Goal: Task Accomplishment & Management: Use online tool/utility

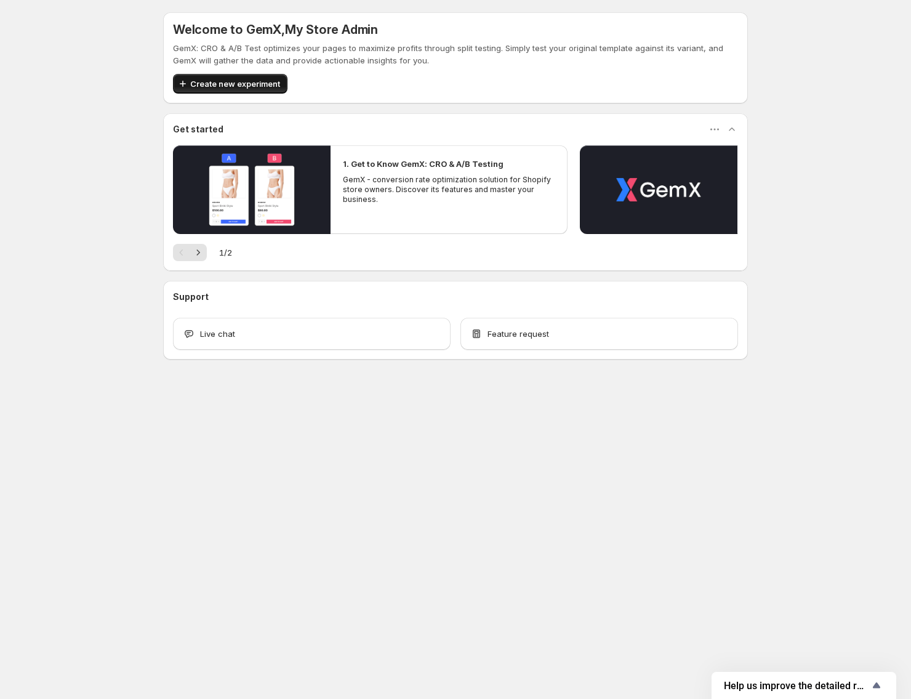
click at [226, 81] on span "Create new experiment" at bounding box center [235, 84] width 90 height 12
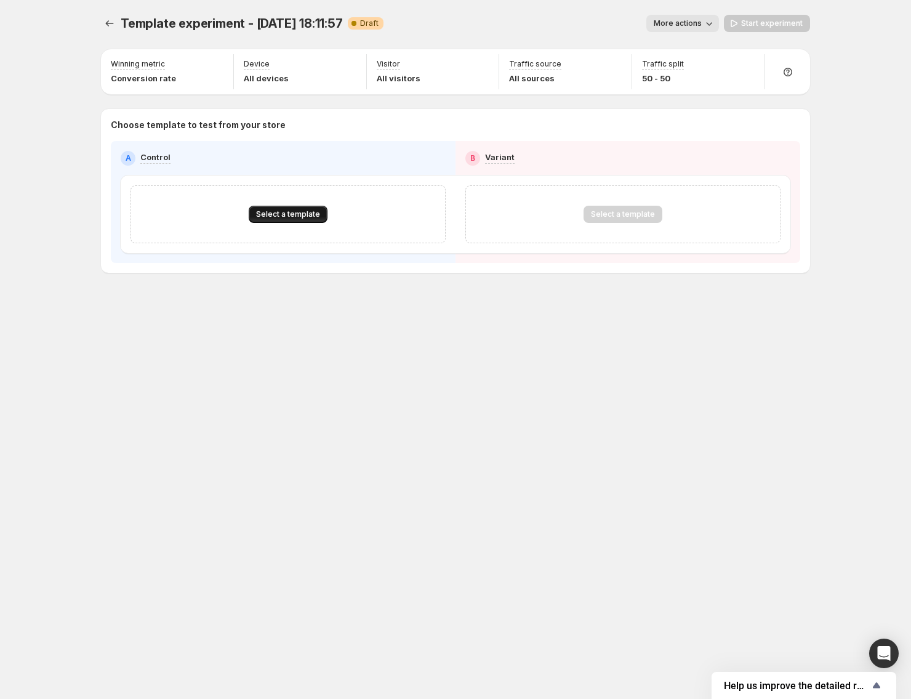
click at [309, 220] on button "Select a template" at bounding box center [288, 214] width 79 height 17
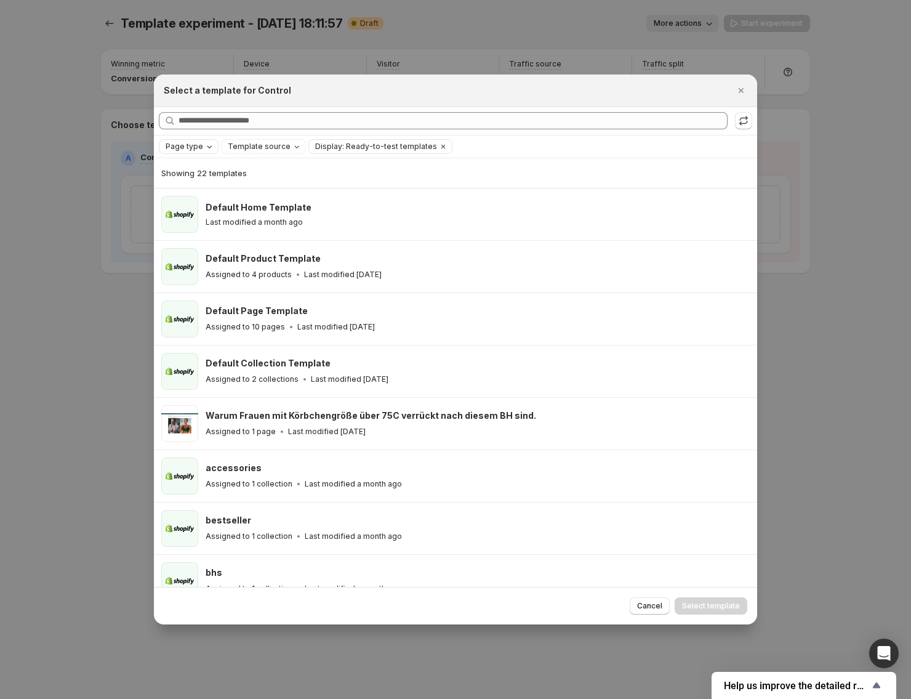
click at [195, 142] on span "Page type" at bounding box center [185, 147] width 38 height 10
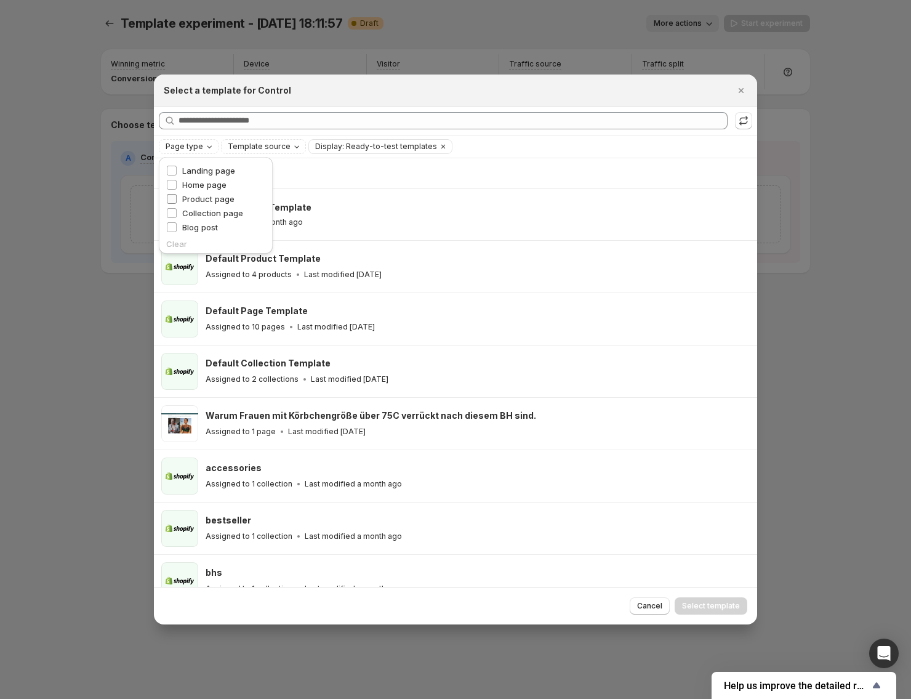
click at [214, 196] on span "Product page" at bounding box center [208, 199] width 52 height 10
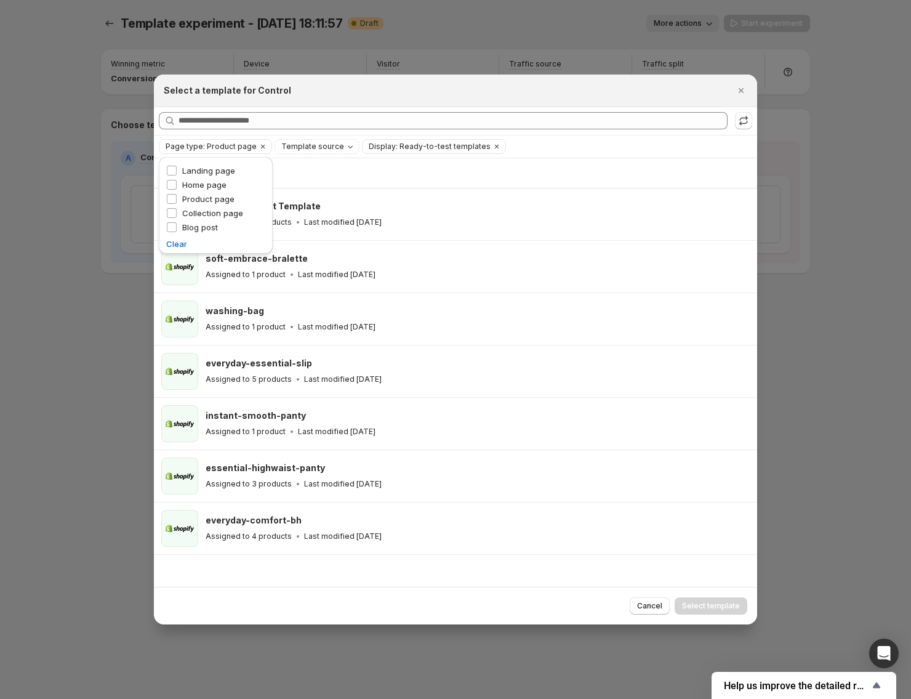
click at [481, 168] on div "Showing 7 templates" at bounding box center [455, 173] width 589 height 12
click at [495, 146] on icon "Clear" at bounding box center [497, 147] width 4 height 4
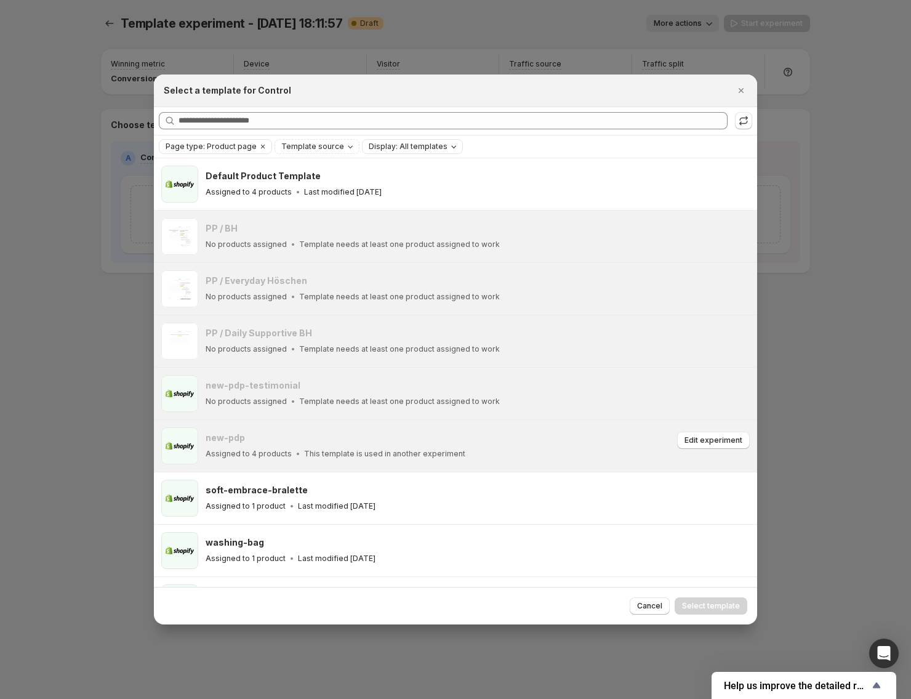
click at [292, 459] on icon ":rf:" at bounding box center [298, 454] width 12 height 12
click at [741, 89] on icon "Close" at bounding box center [741, 90] width 12 height 12
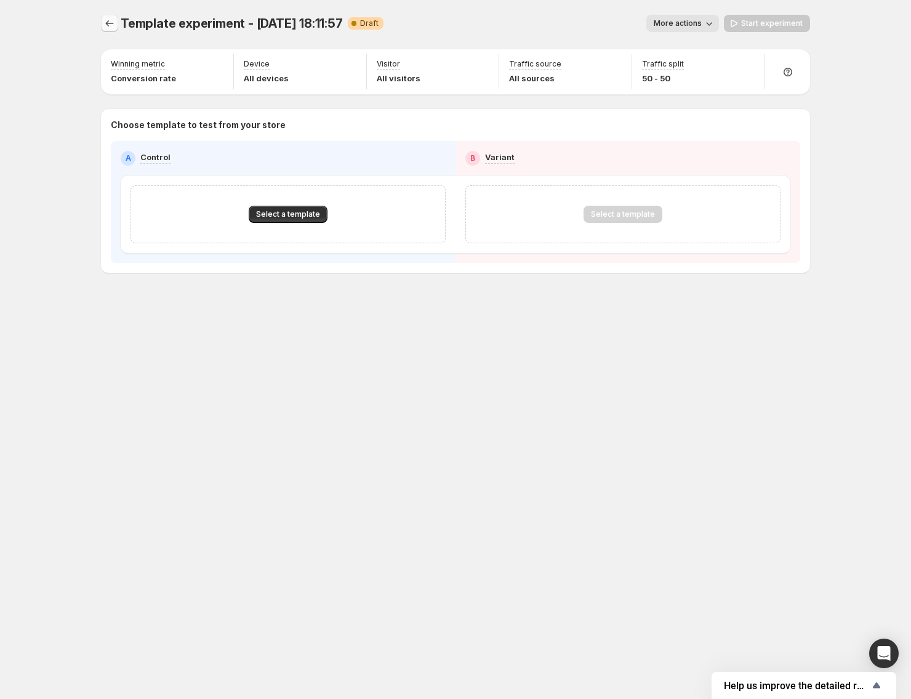
click at [113, 24] on icon "Experiments" at bounding box center [109, 23] width 12 height 12
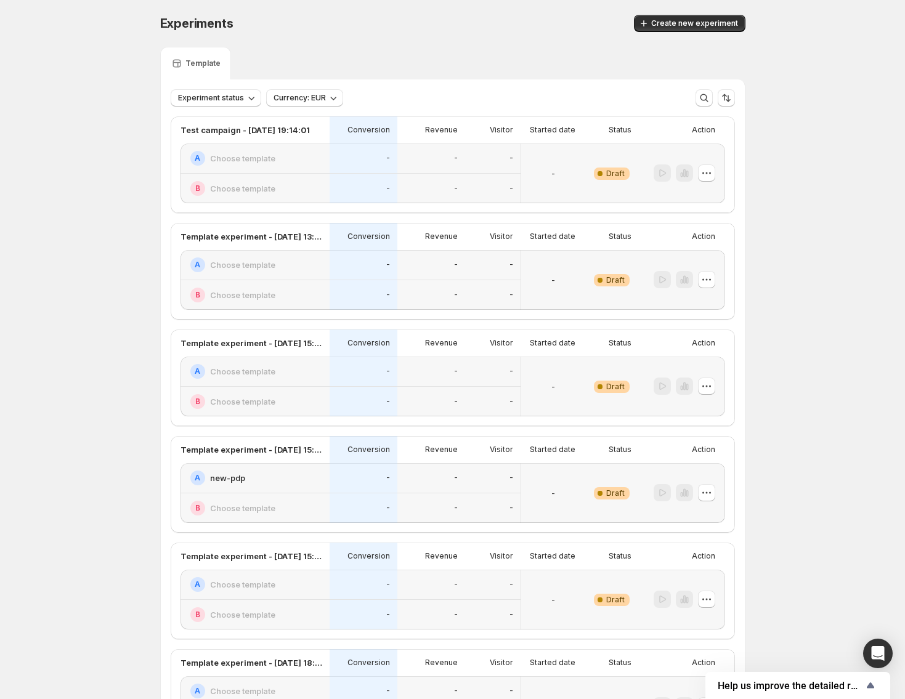
click at [160, 17] on div "Experiments. This page is ready Experiments Create new experiment Template Expe…" at bounding box center [452, 464] width 615 height 929
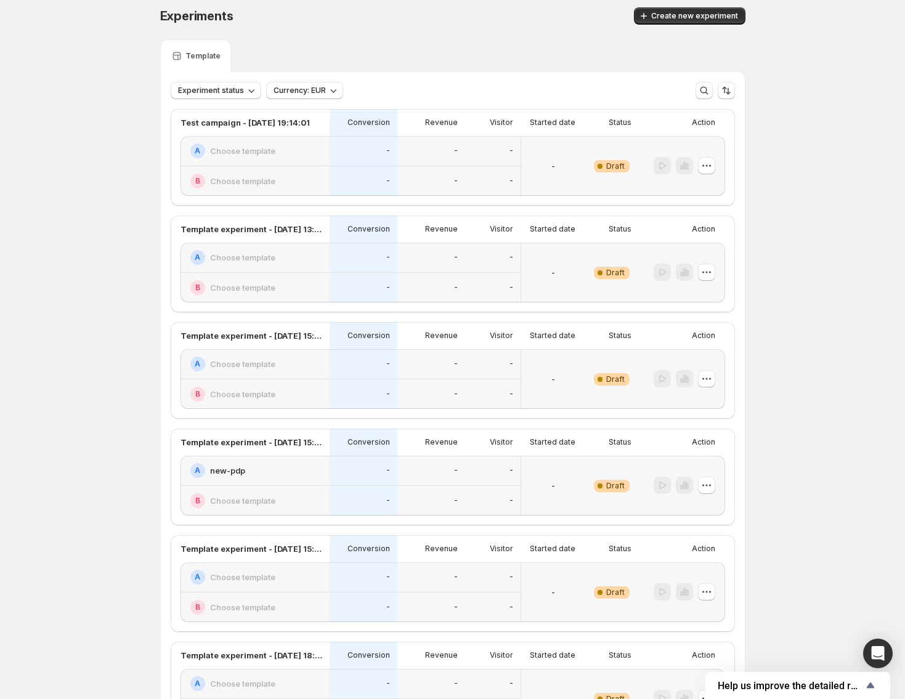
scroll to position [230, 0]
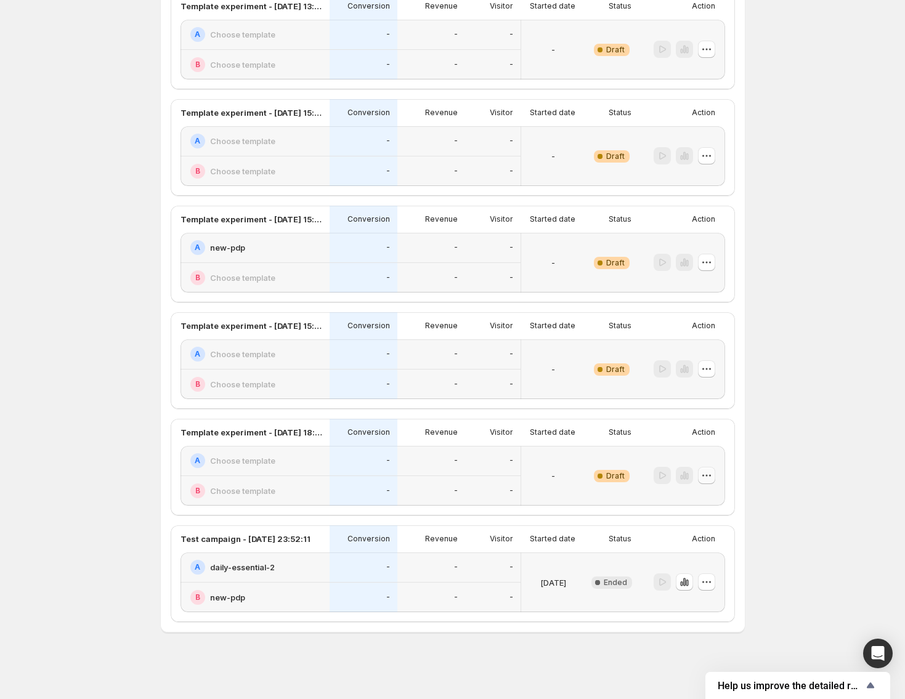
click at [709, 467] on button "button" at bounding box center [706, 475] width 17 height 17
click at [722, 562] on span "Delete" at bounding box center [718, 564] width 60 height 12
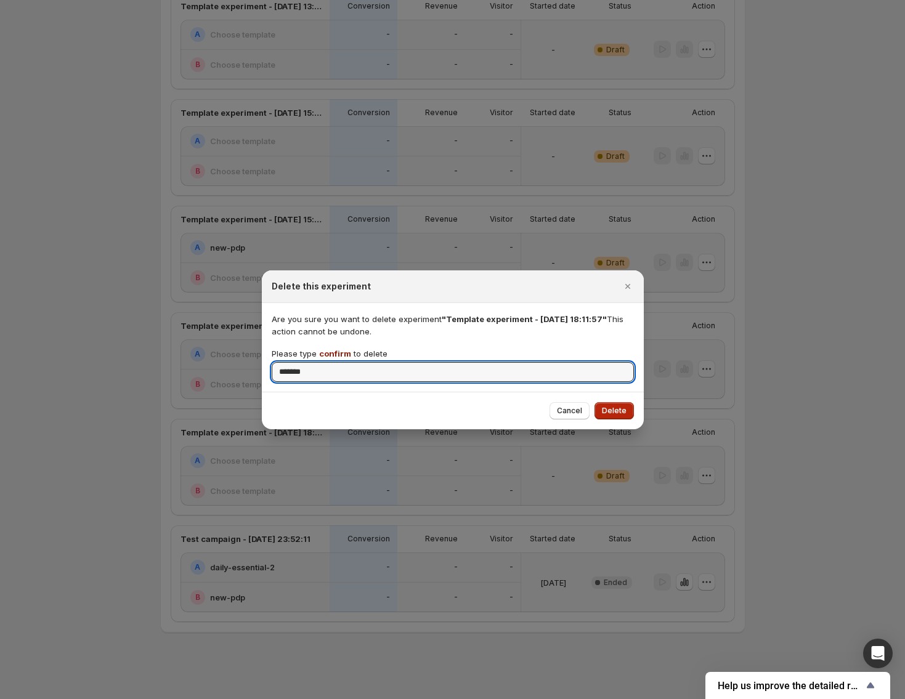
type input "*******"
click at [612, 409] on span "Delete" at bounding box center [614, 411] width 25 height 10
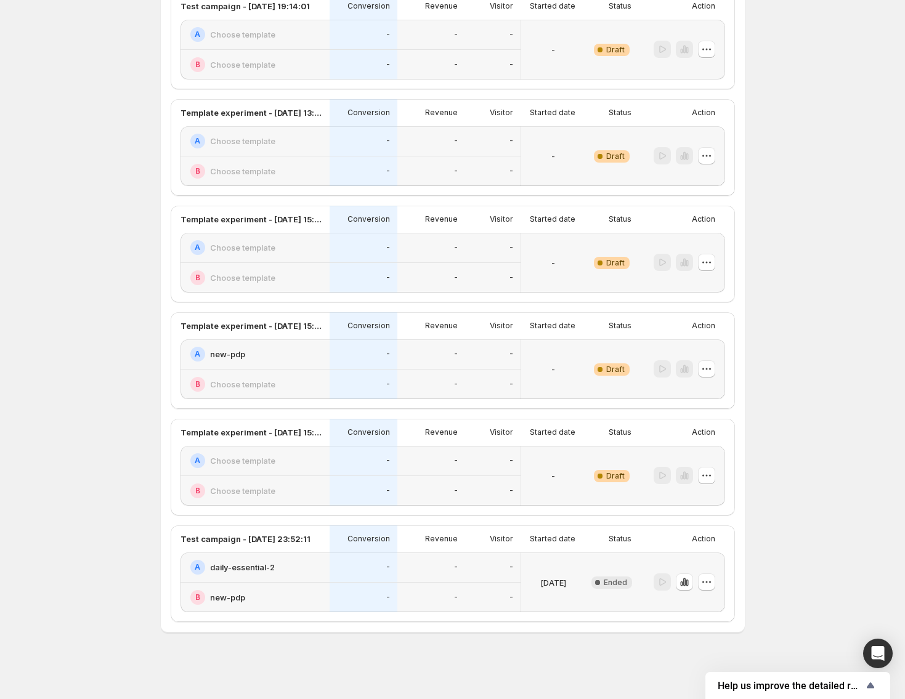
scroll to position [124, 0]
click at [715, 366] on button "button" at bounding box center [706, 368] width 17 height 17
click at [698, 460] on span "Delete" at bounding box center [700, 458] width 25 height 10
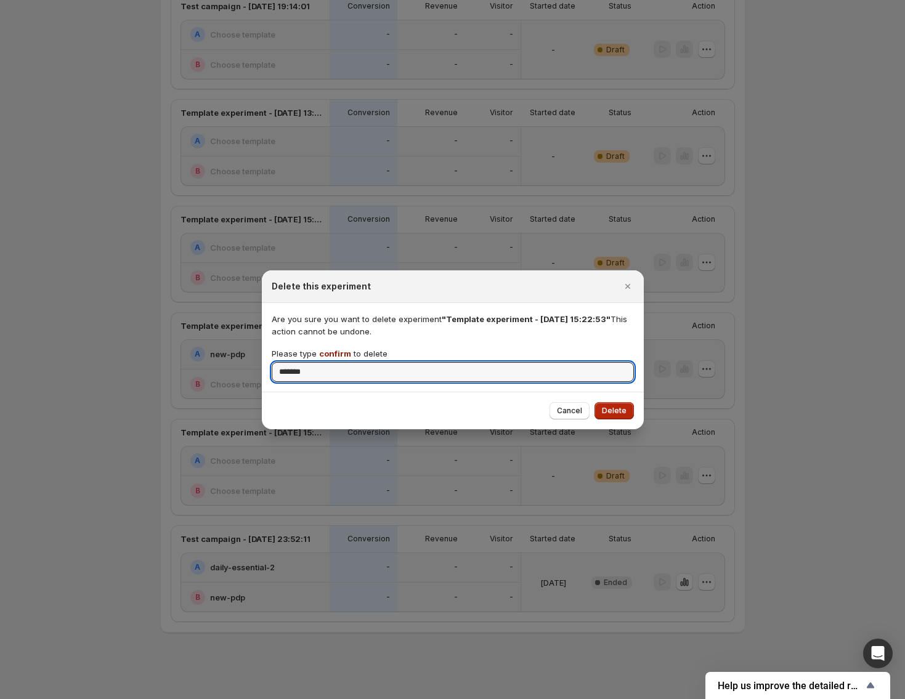
type input "*******"
click at [621, 410] on span "Delete" at bounding box center [614, 411] width 25 height 10
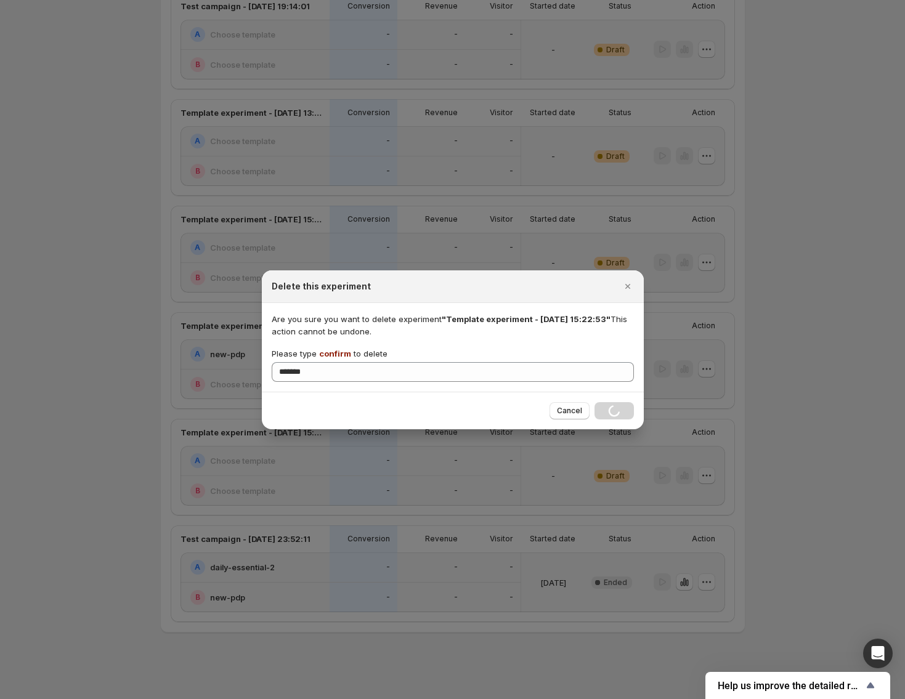
scroll to position [17, 0]
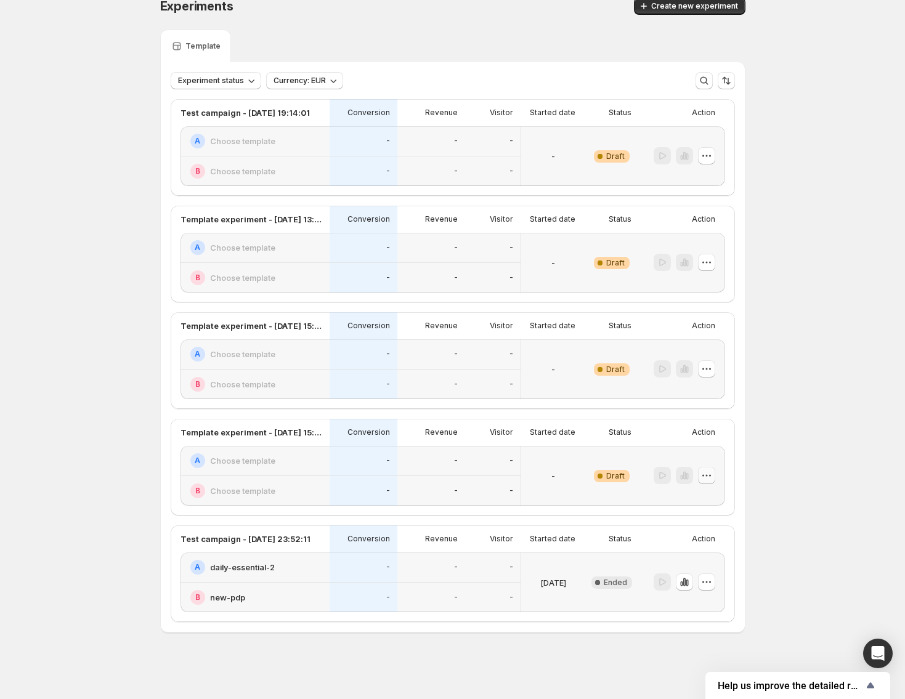
click at [710, 477] on icon "button" at bounding box center [706, 475] width 12 height 12
click at [714, 555] on button "Delete" at bounding box center [709, 564] width 83 height 20
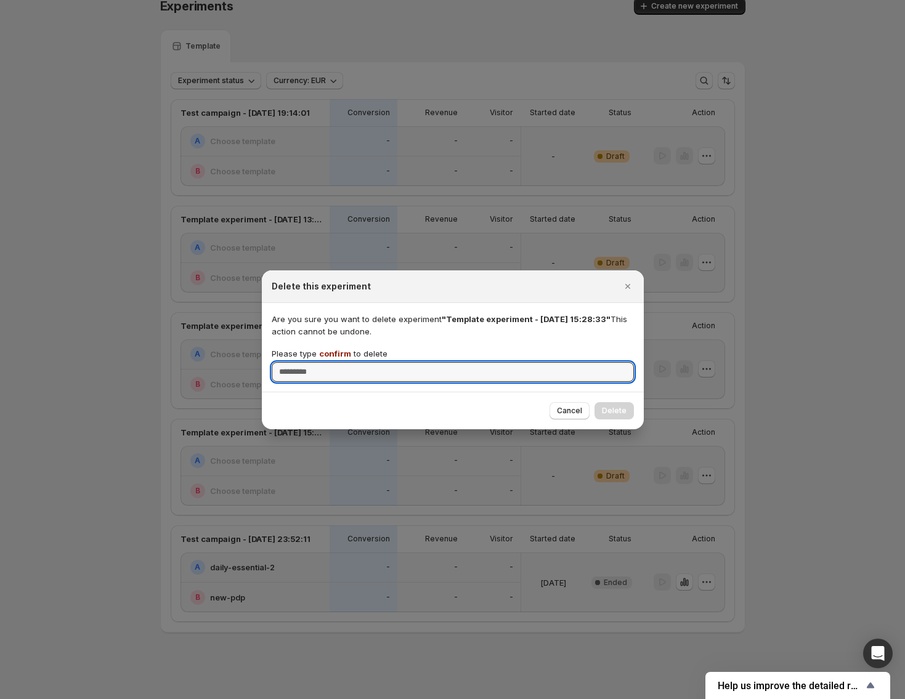
click at [408, 385] on div "Are you sure you want to delete experiment "Template experiment - [DATE] 15:28:…" at bounding box center [453, 347] width 382 height 89
click at [403, 374] on input "Please type confirm to delete" at bounding box center [453, 372] width 362 height 20
type input "*******"
click at [624, 411] on span "Delete" at bounding box center [614, 411] width 25 height 10
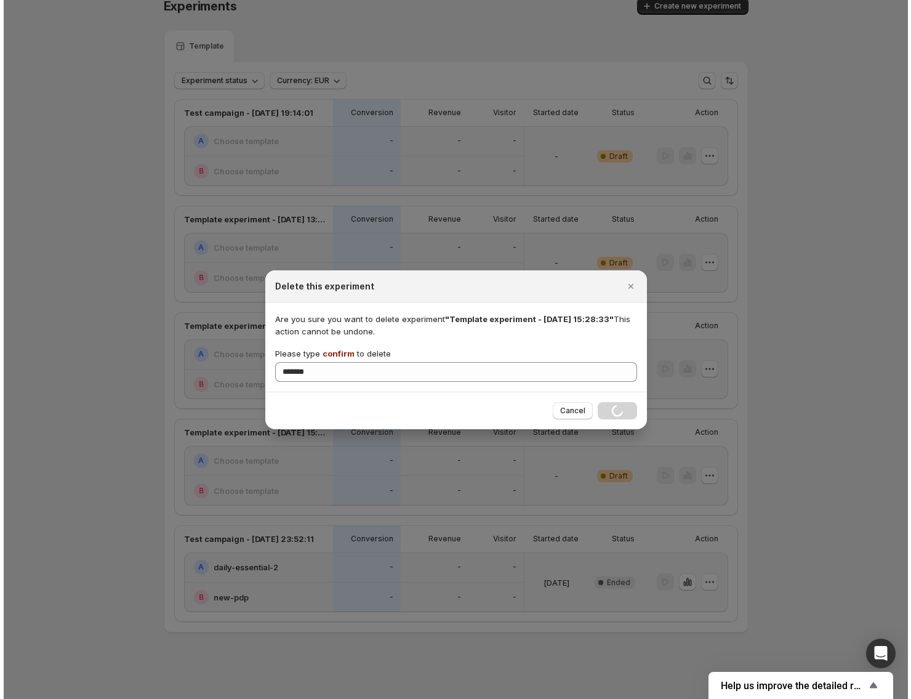
scroll to position [0, 0]
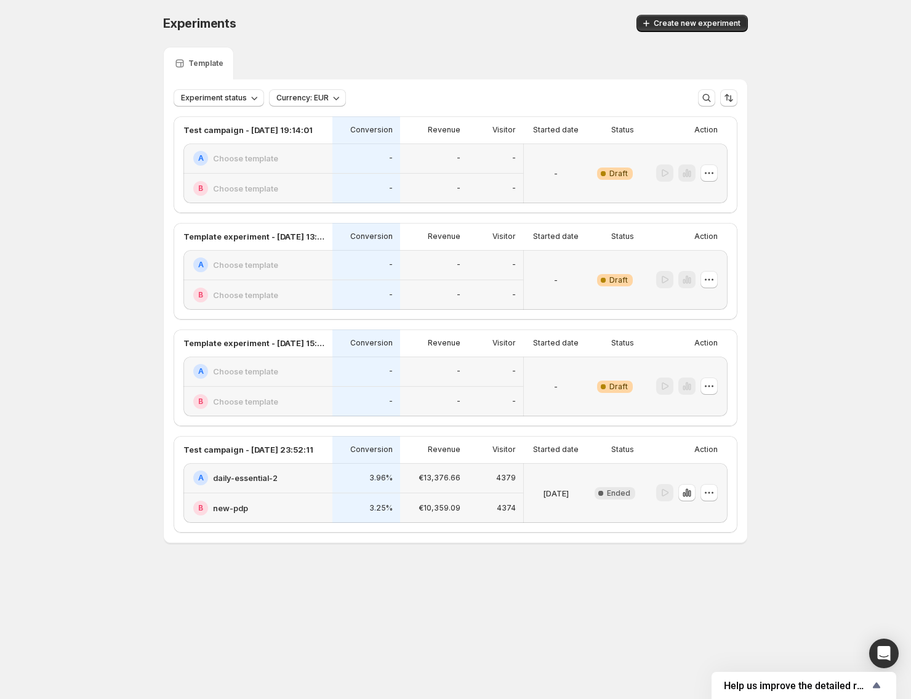
click at [720, 378] on div at bounding box center [685, 387] width 86 height 60
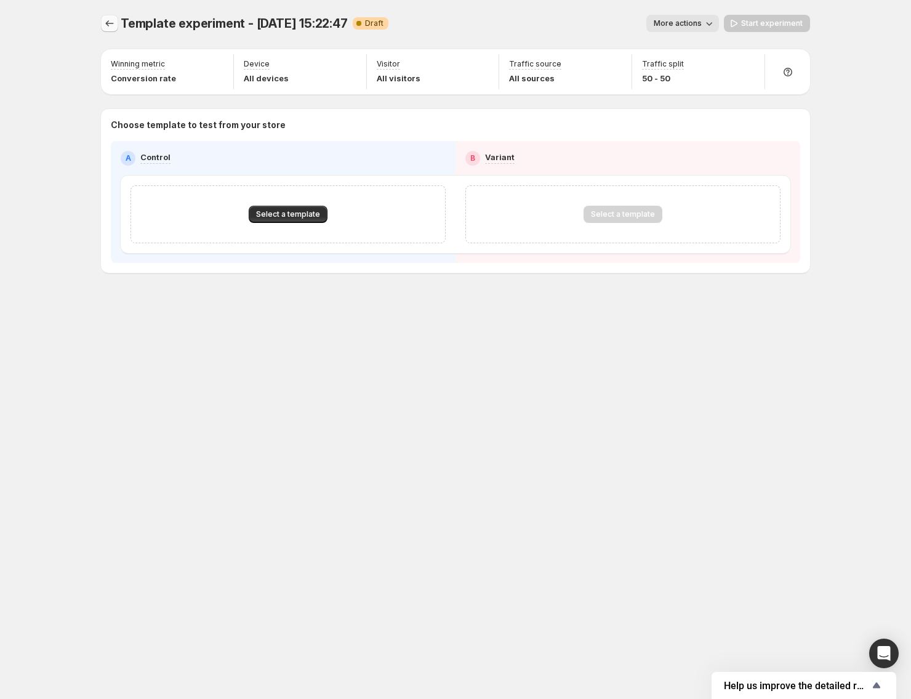
click at [107, 24] on icon "Experiments" at bounding box center [110, 23] width 8 height 6
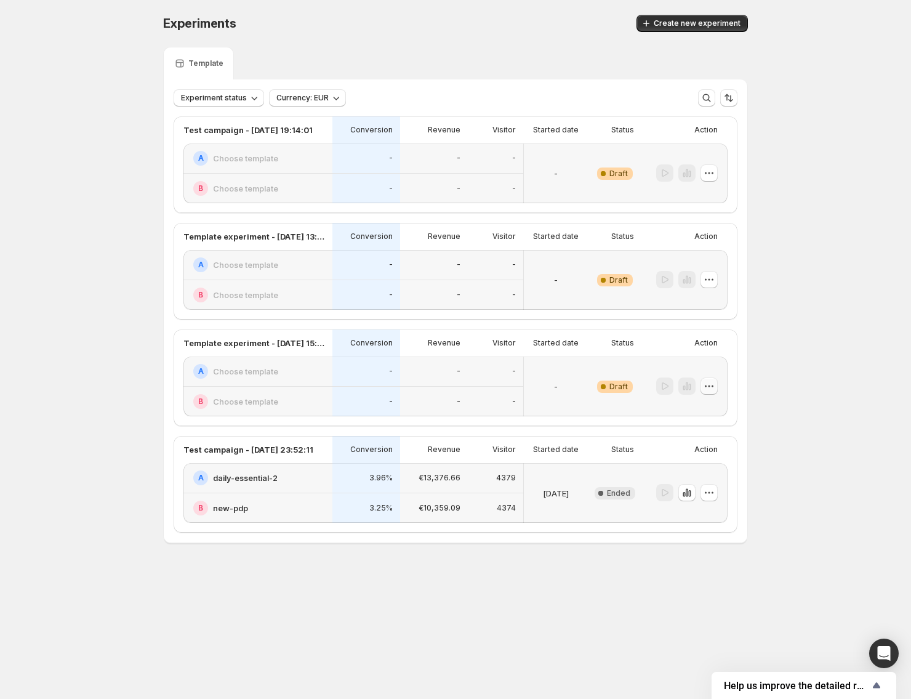
click at [717, 387] on button "button" at bounding box center [709, 386] width 17 height 17
click at [699, 475] on span "Delete" at bounding box center [700, 475] width 25 height 10
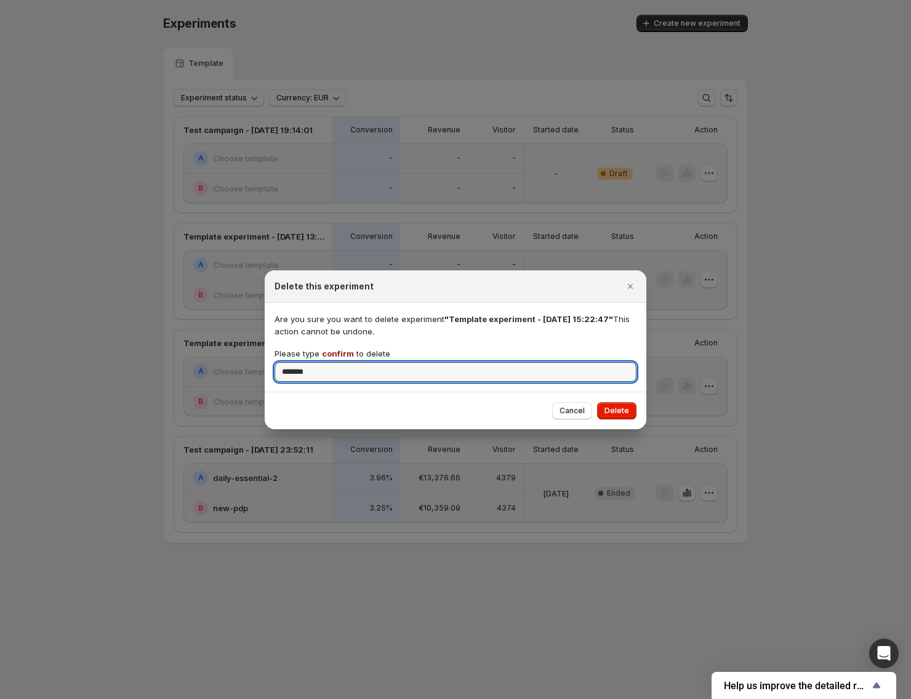
type input "*******"
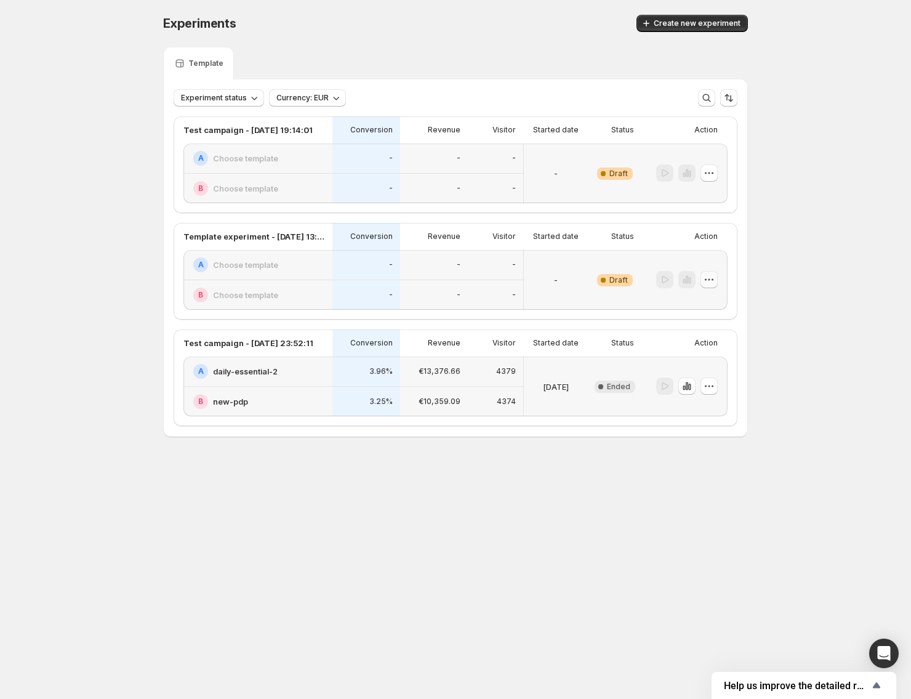
click at [705, 281] on icon "button" at bounding box center [709, 279] width 12 height 12
click at [716, 365] on span "Delete" at bounding box center [718, 368] width 60 height 12
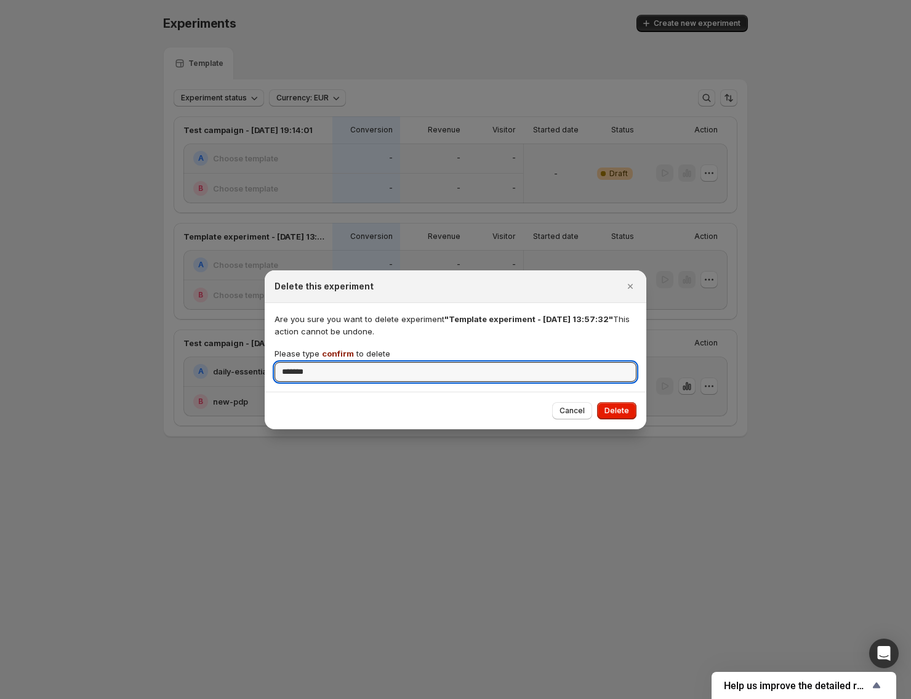
type input "*******"
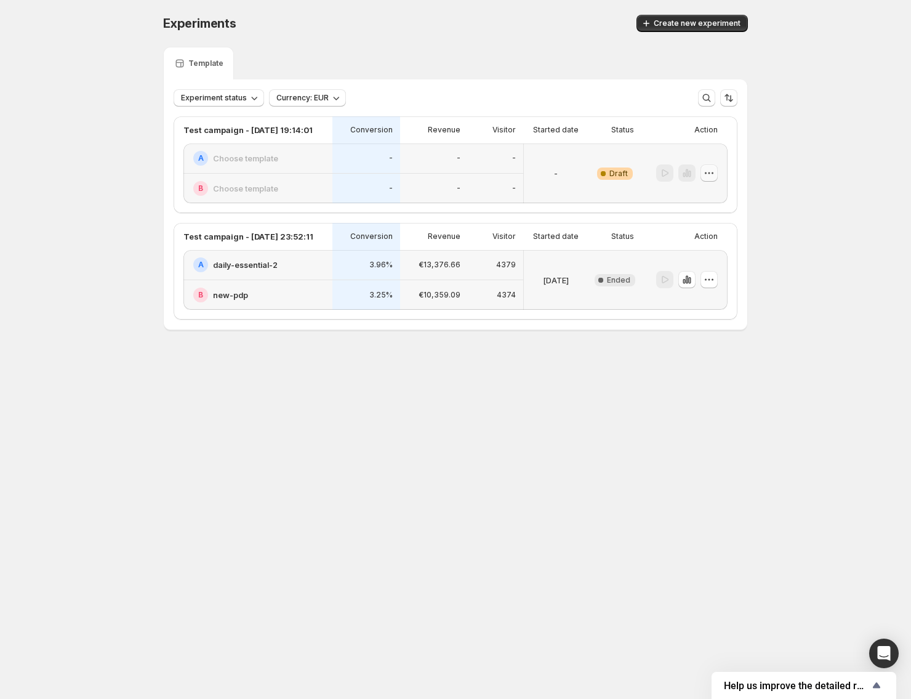
click at [714, 172] on icon "button" at bounding box center [709, 173] width 12 height 12
click at [716, 264] on span "Delete" at bounding box center [718, 262] width 60 height 12
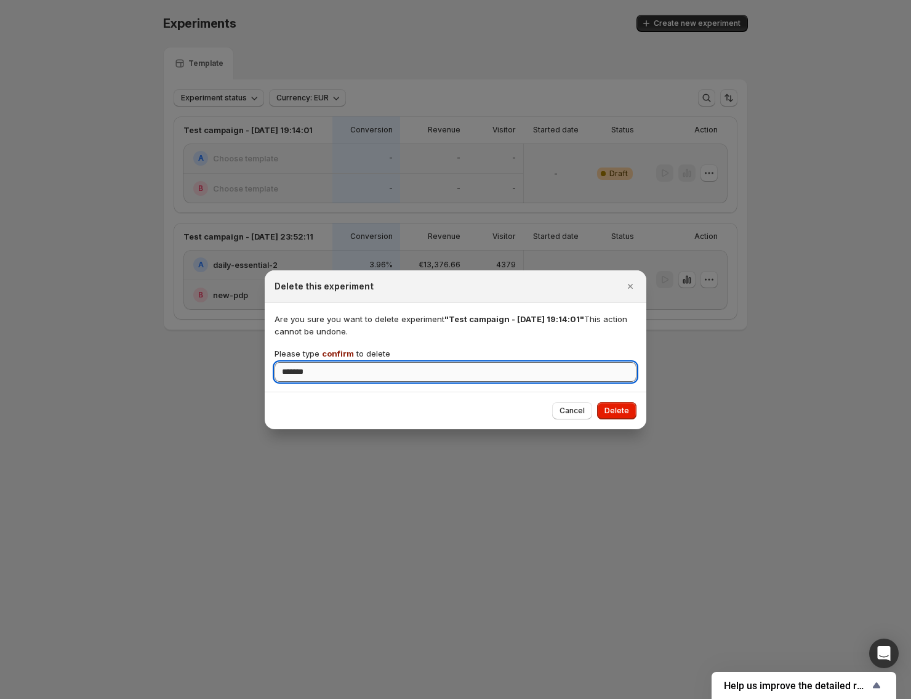
type input "*******"
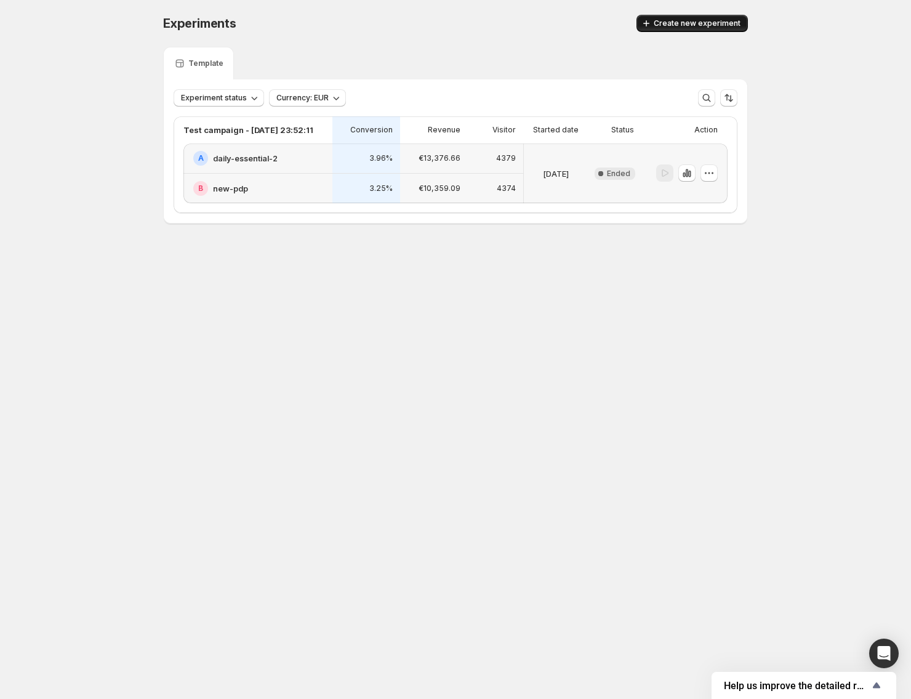
click at [690, 26] on span "Create new experiment" at bounding box center [697, 23] width 87 height 10
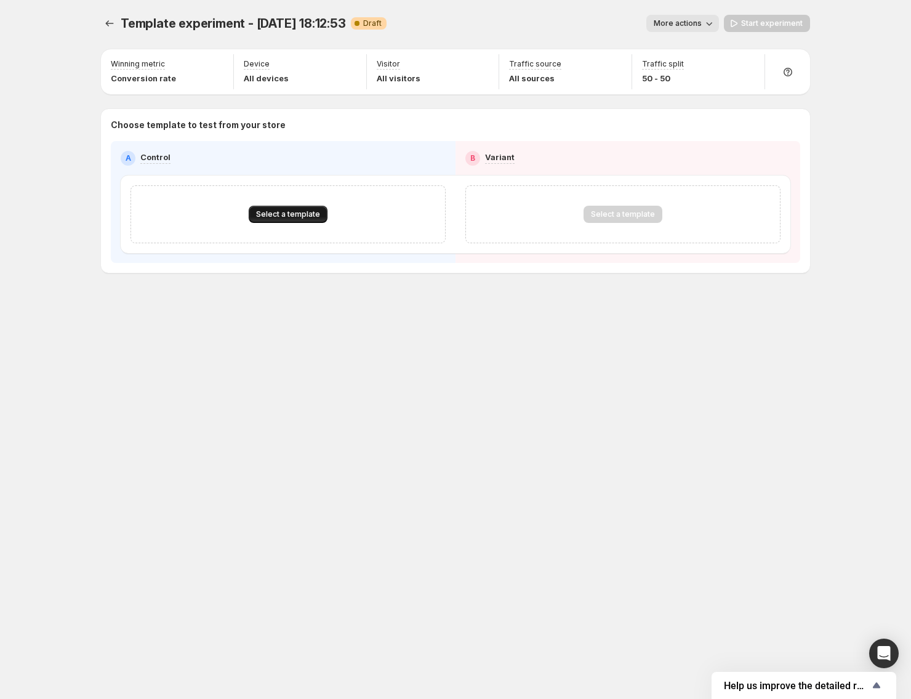
click at [289, 217] on span "Select a template" at bounding box center [288, 214] width 64 height 10
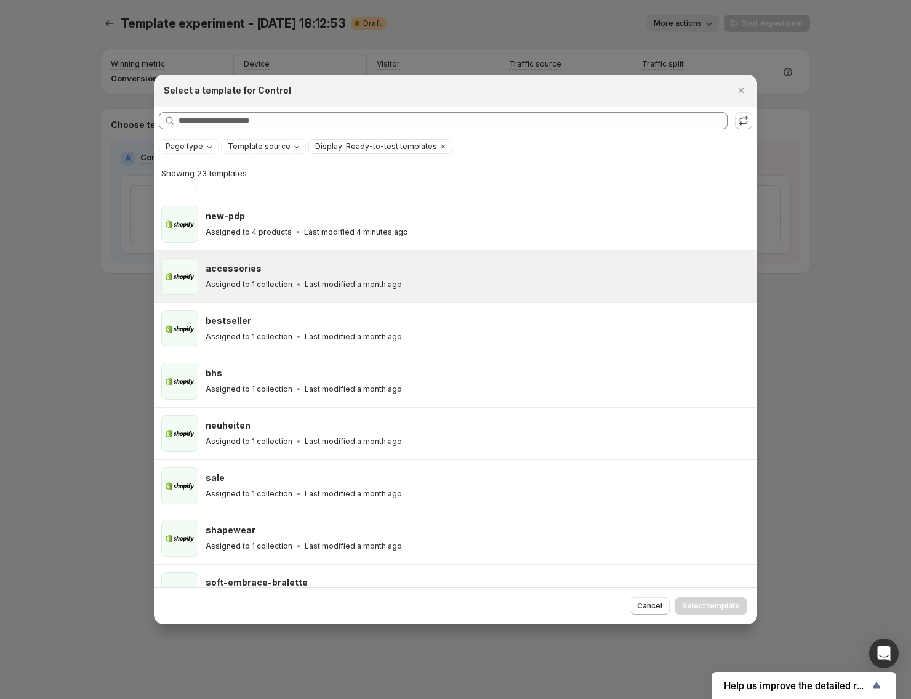
scroll to position [227, 0]
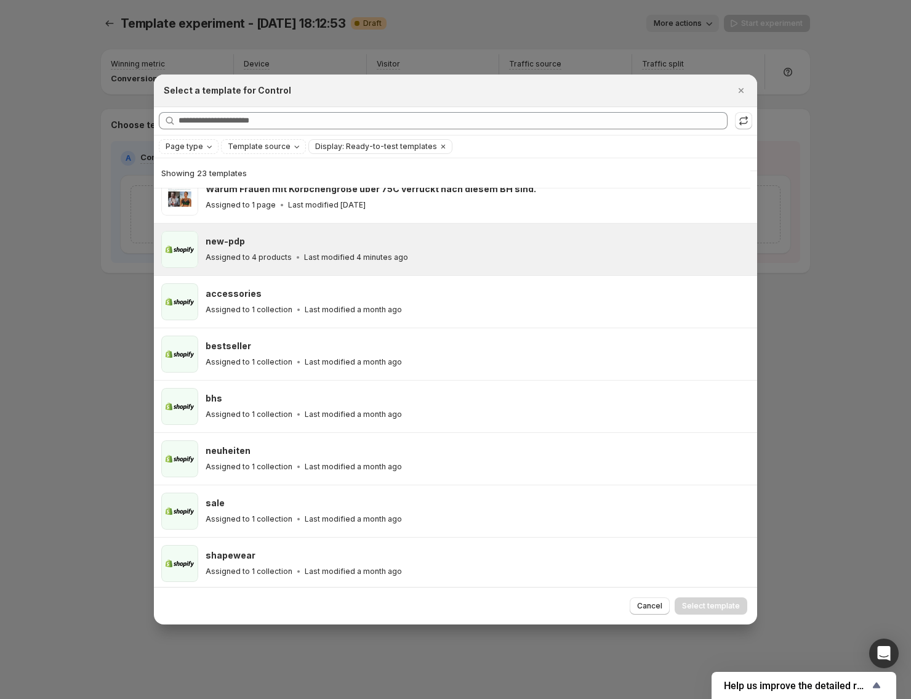
click at [281, 255] on p "Assigned to 4 products" at bounding box center [249, 258] width 86 height 10
click at [738, 602] on span "Select template" at bounding box center [711, 606] width 58 height 10
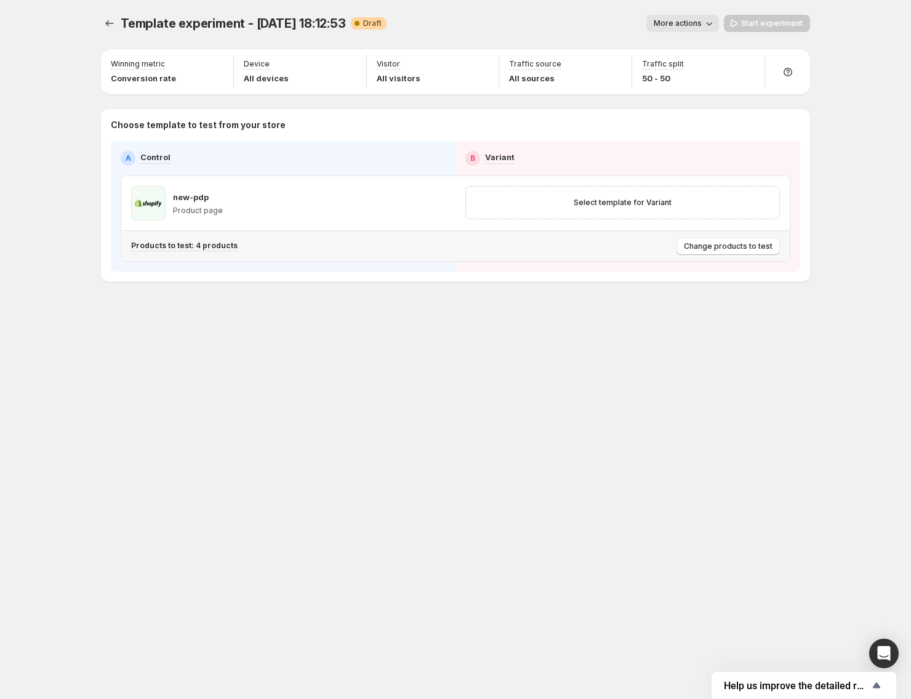
click at [176, 248] on p "Products to test: 4 products" at bounding box center [184, 246] width 107 height 10
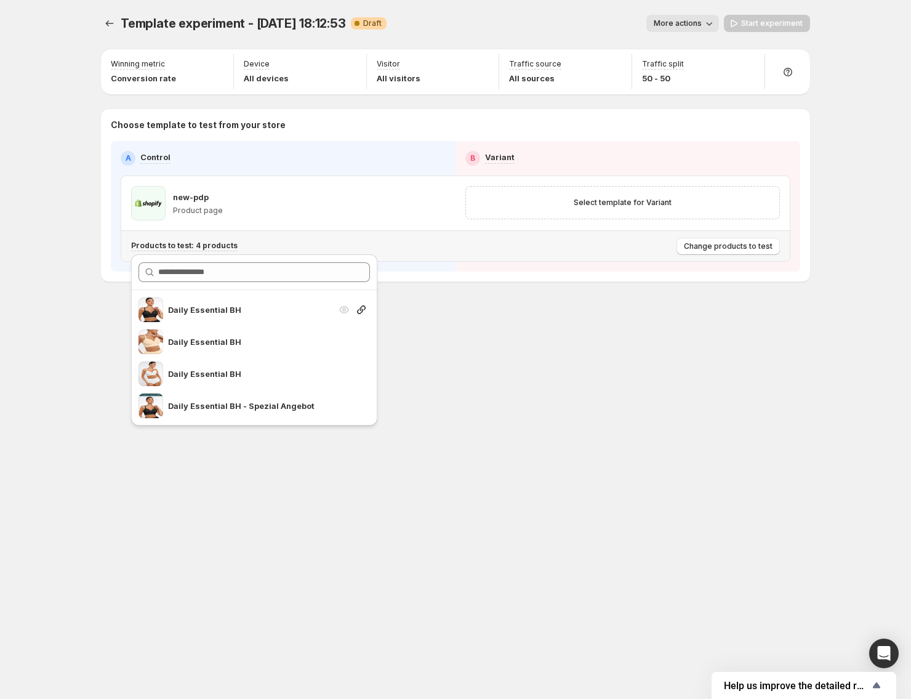
click at [201, 305] on p "Daily Essential BH" at bounding box center [249, 310] width 163 height 12
click at [730, 246] on span "Change products to test" at bounding box center [728, 246] width 89 height 10
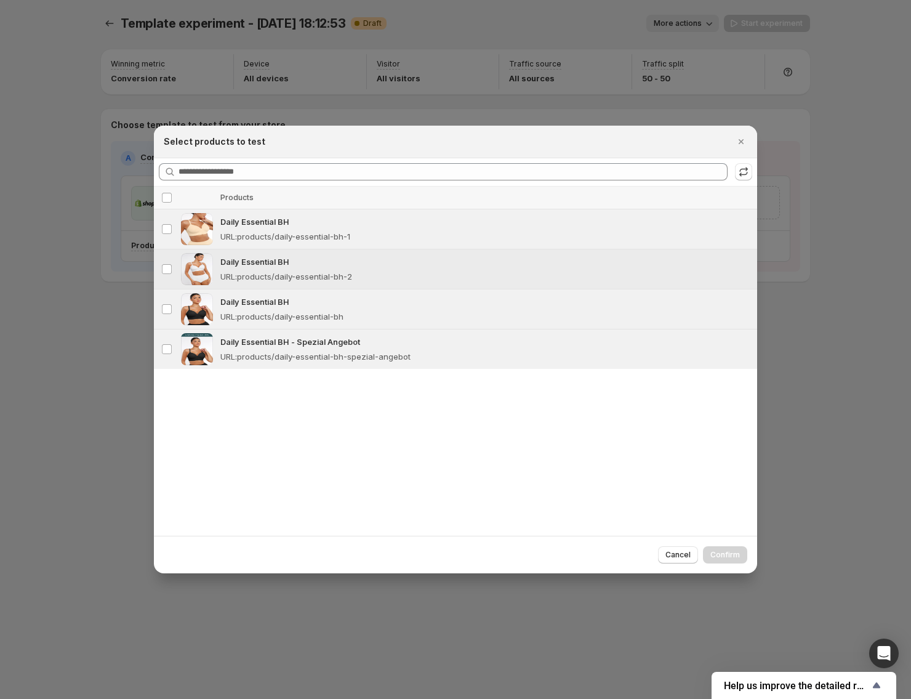
click at [354, 269] on div "Daily Essential BH URL : products/daily-essential-bh-2" at bounding box center [485, 269] width 530 height 27
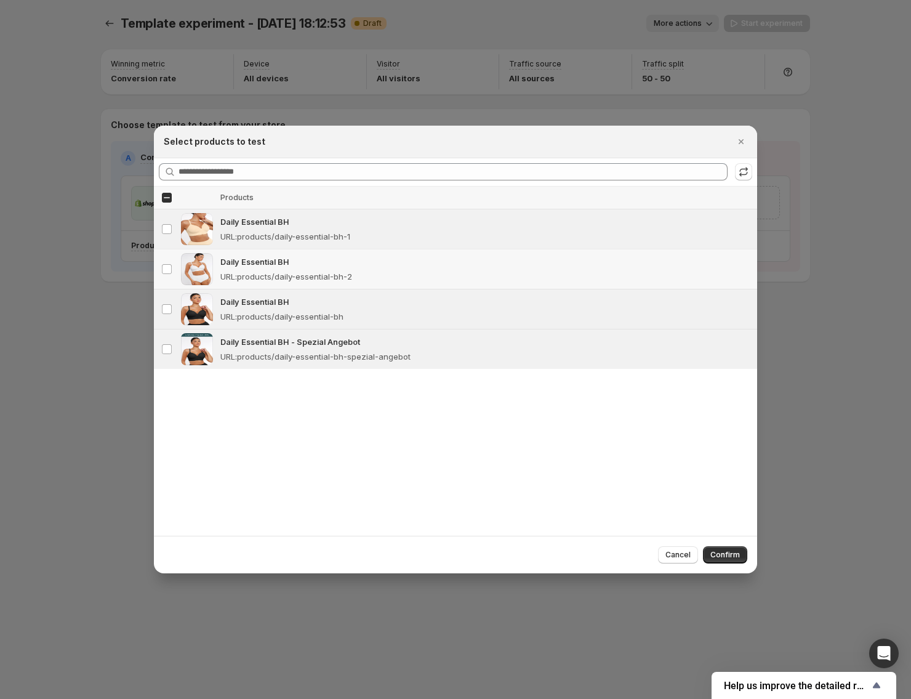
click at [357, 230] on div "URL : products/daily-essential-bh-1" at bounding box center [485, 236] width 530 height 12
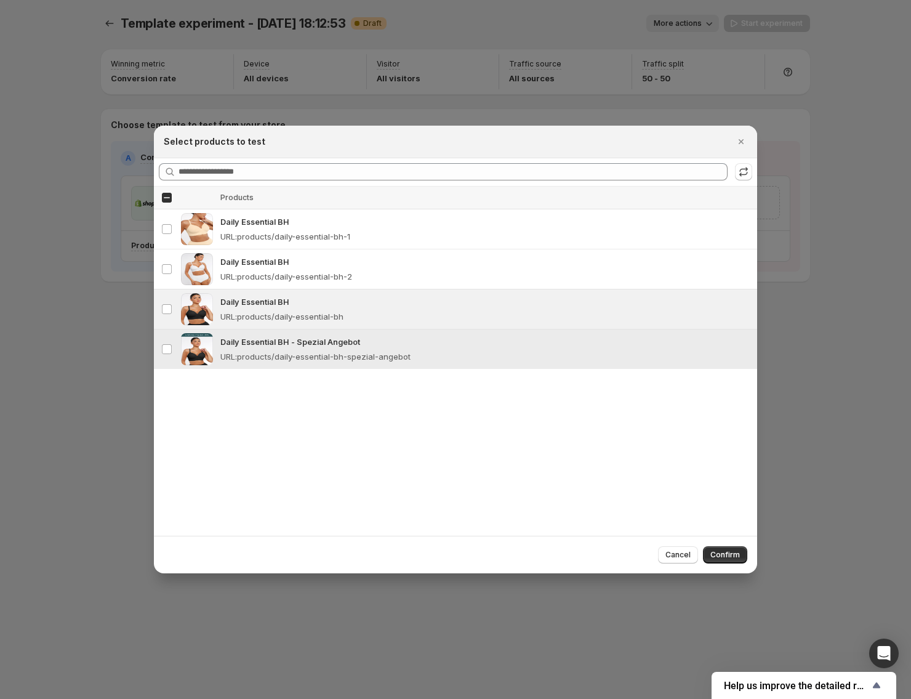
drag, startPoint x: 372, startPoint y: 355, endPoint x: 409, endPoint y: 389, distance: 50.1
click at [372, 354] on p "URL : products/daily-essential-bh-spezial-angebot" at bounding box center [315, 356] width 190 height 12
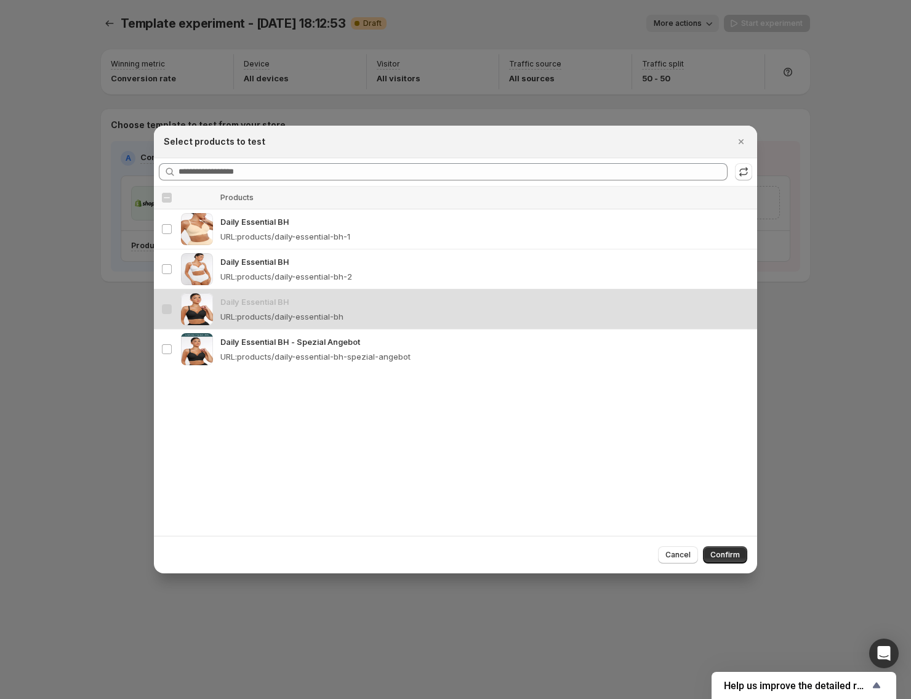
click at [734, 556] on span "Confirm" at bounding box center [726, 555] width 30 height 10
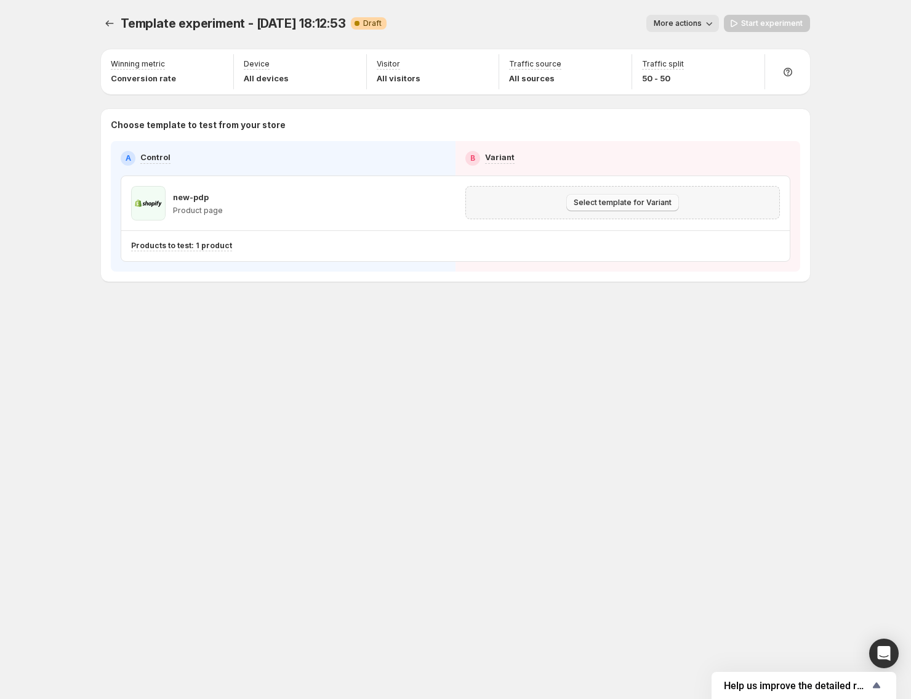
click at [607, 208] on button "Select template for Variant" at bounding box center [623, 202] width 113 height 17
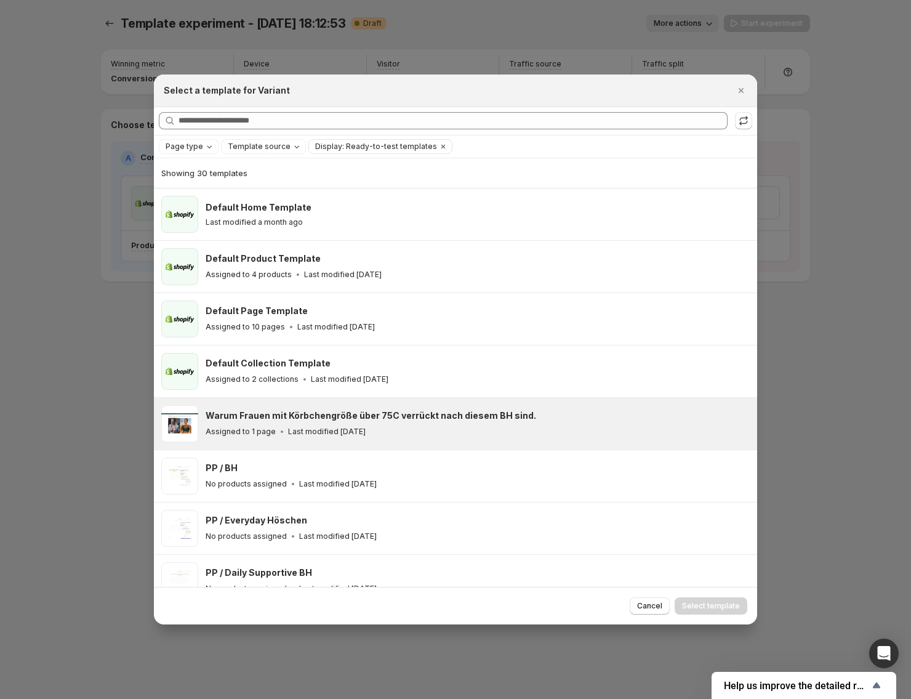
scroll to position [188, 0]
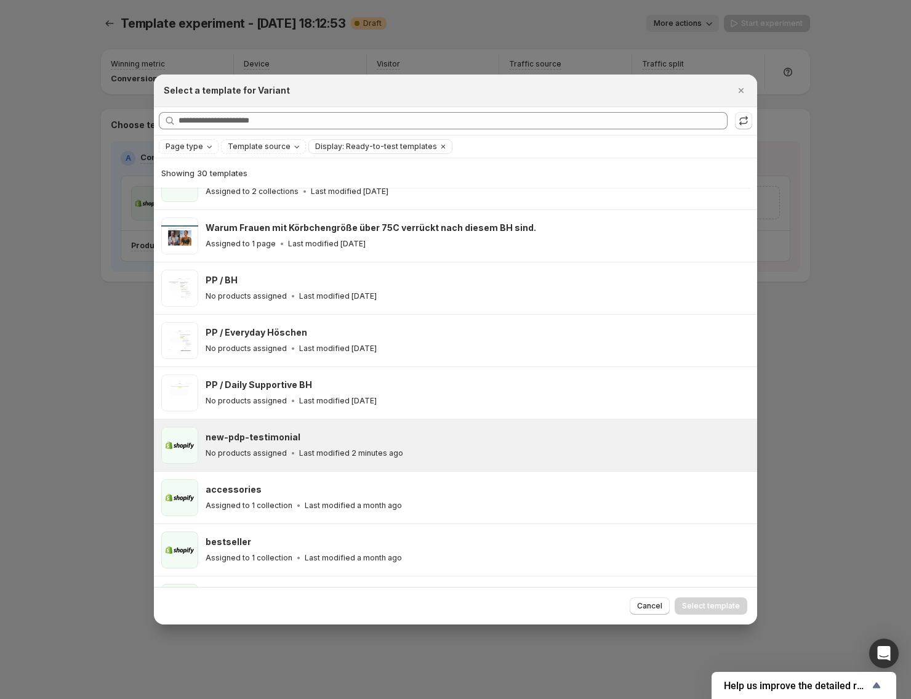
click at [341, 435] on div "new-pdp-testimonial" at bounding box center [476, 437] width 541 height 12
click at [715, 604] on span "Select template" at bounding box center [711, 606] width 58 height 10
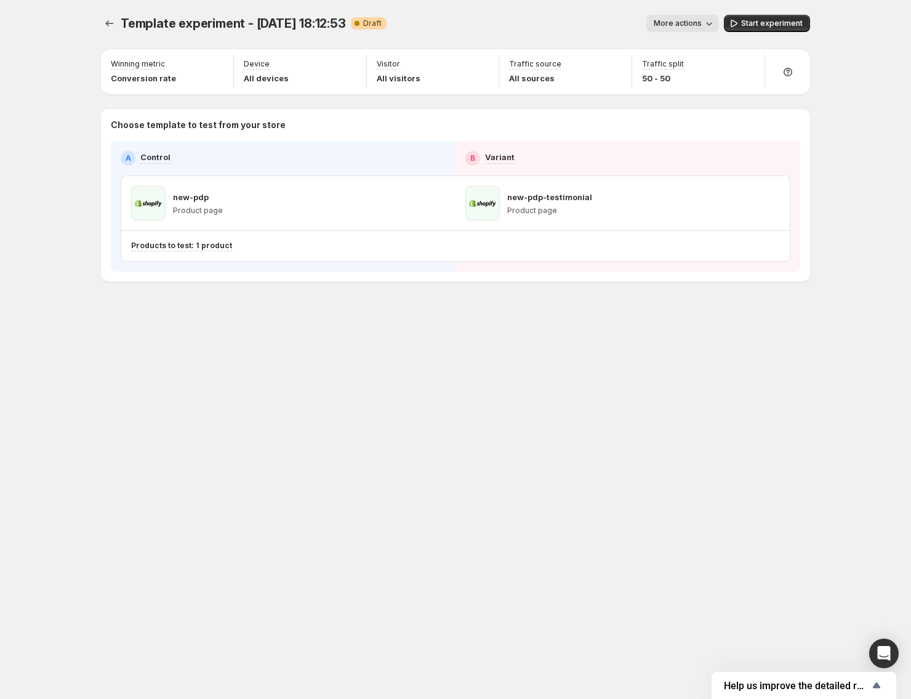
click at [687, 22] on span "More actions" at bounding box center [678, 23] width 48 height 10
click at [842, 340] on div "Template experiment - [DATE] 18:12:53. This page is ready Template experiment -…" at bounding box center [455, 349] width 911 height 699
click at [794, 31] on div "Help" at bounding box center [788, 40] width 32 height 27
click at [793, 24] on span "Start experiment" at bounding box center [772, 23] width 62 height 10
click at [764, 30] on button "Pause experiment" at bounding box center [765, 23] width 92 height 17
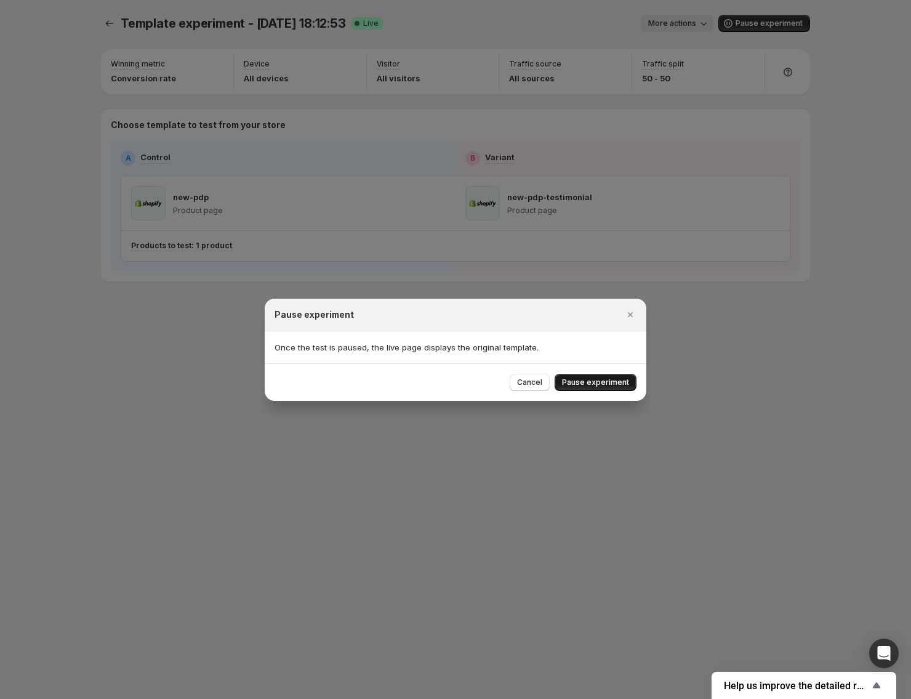
click at [607, 374] on button "Pause experiment" at bounding box center [596, 382] width 82 height 17
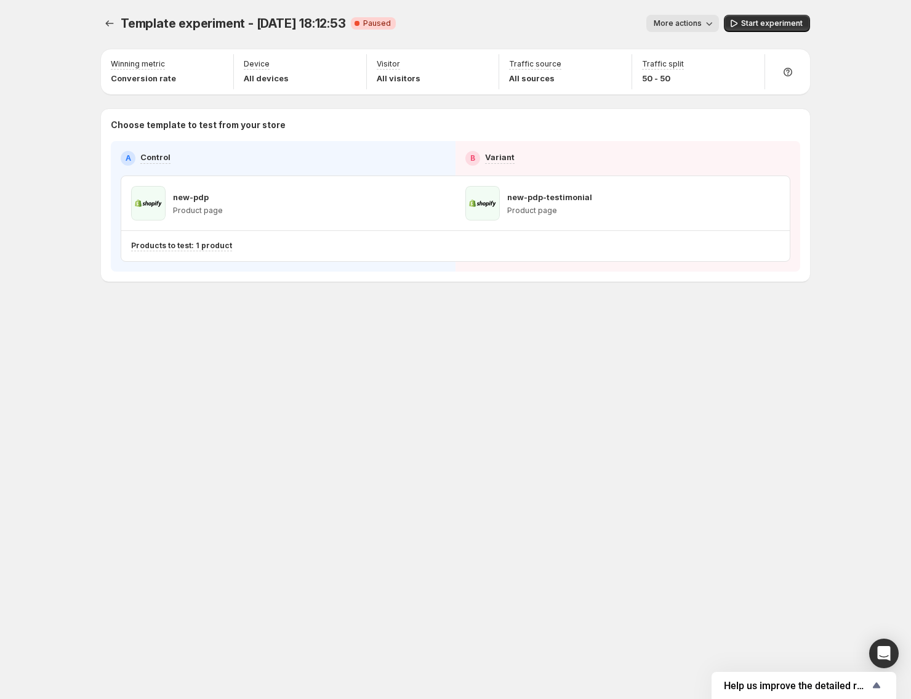
click at [709, 13] on div "Template experiment - [DATE] 18:12:53. This page is ready Template experiment -…" at bounding box center [455, 23] width 709 height 47
click at [706, 21] on icon "button" at bounding box center [709, 23] width 12 height 12
click at [597, 442] on div "Template experiment - [DATE] 18:12:53. This page is ready Template experiment -…" at bounding box center [455, 349] width 739 height 699
click at [152, 65] on p "Winning metric" at bounding box center [138, 64] width 54 height 10
click at [222, 63] on icon "button" at bounding box center [217, 65] width 12 height 12
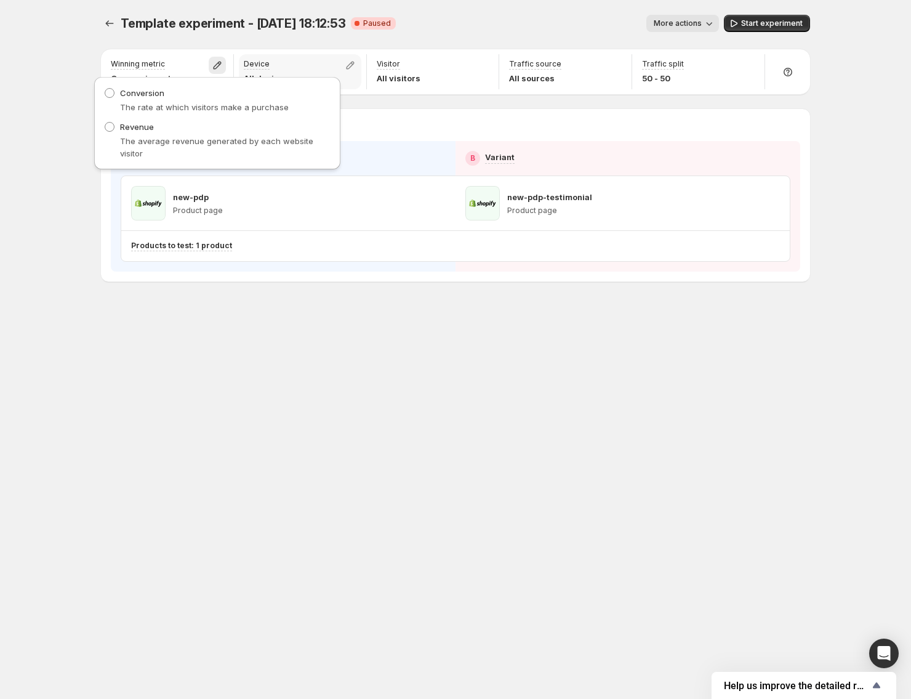
click at [299, 63] on div "Device All devices" at bounding box center [300, 71] width 123 height 35
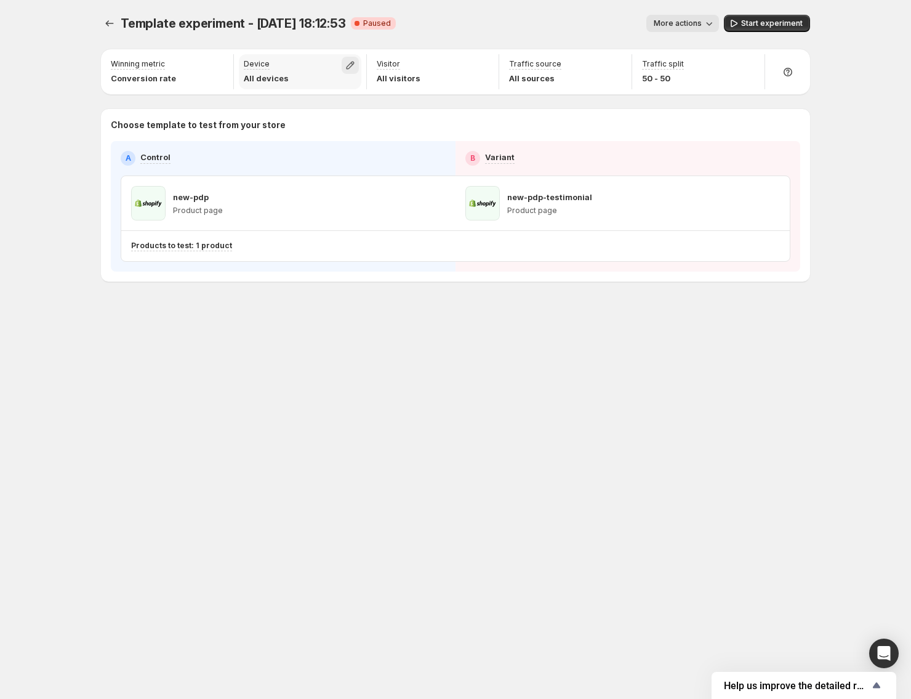
click at [346, 63] on icon "button" at bounding box center [350, 65] width 12 height 12
click at [452, 67] on div "Visitor All visitors" at bounding box center [433, 71] width 123 height 35
click at [472, 65] on div "Visitor All visitors" at bounding box center [433, 71] width 123 height 35
click at [474, 64] on button "button" at bounding box center [482, 65] width 17 height 17
click at [561, 65] on div "Traffic source All sources" at bounding box center [565, 71] width 123 height 35
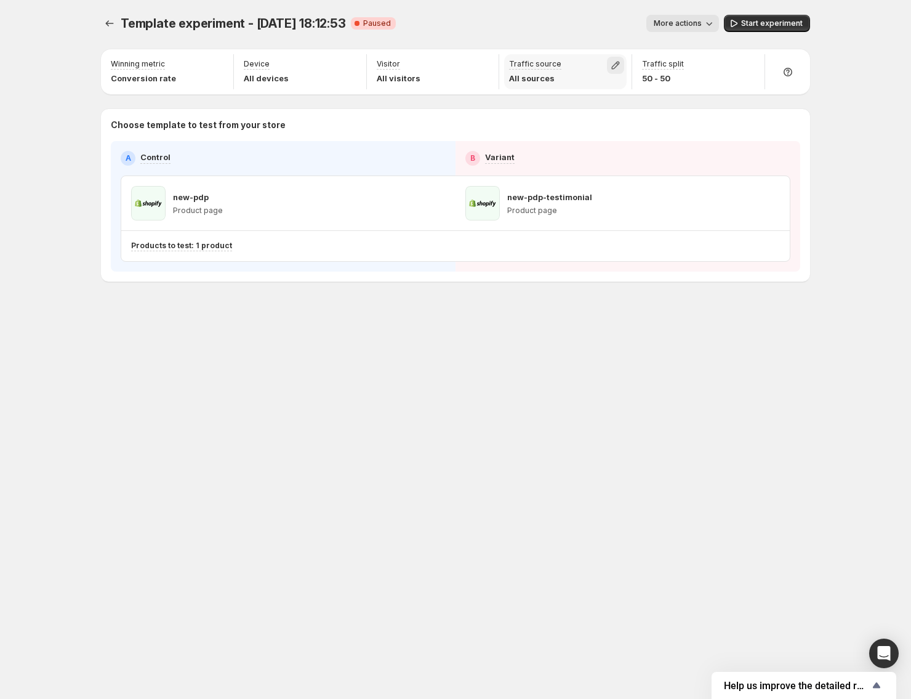
click at [614, 65] on icon "button" at bounding box center [616, 66] width 8 height 8
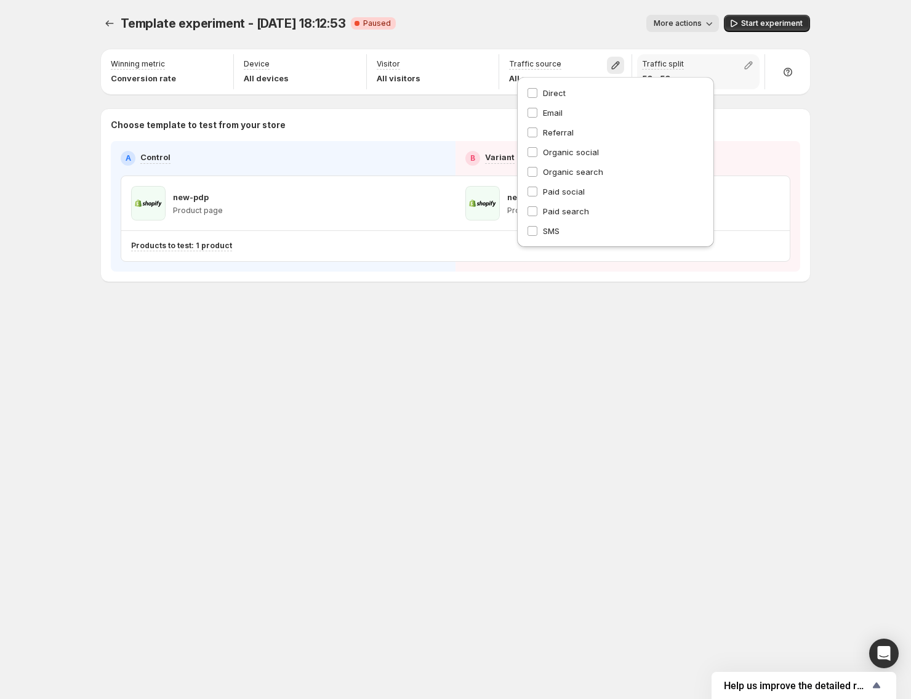
click at [728, 57] on div "Traffic split 50 - 50" at bounding box center [698, 71] width 123 height 35
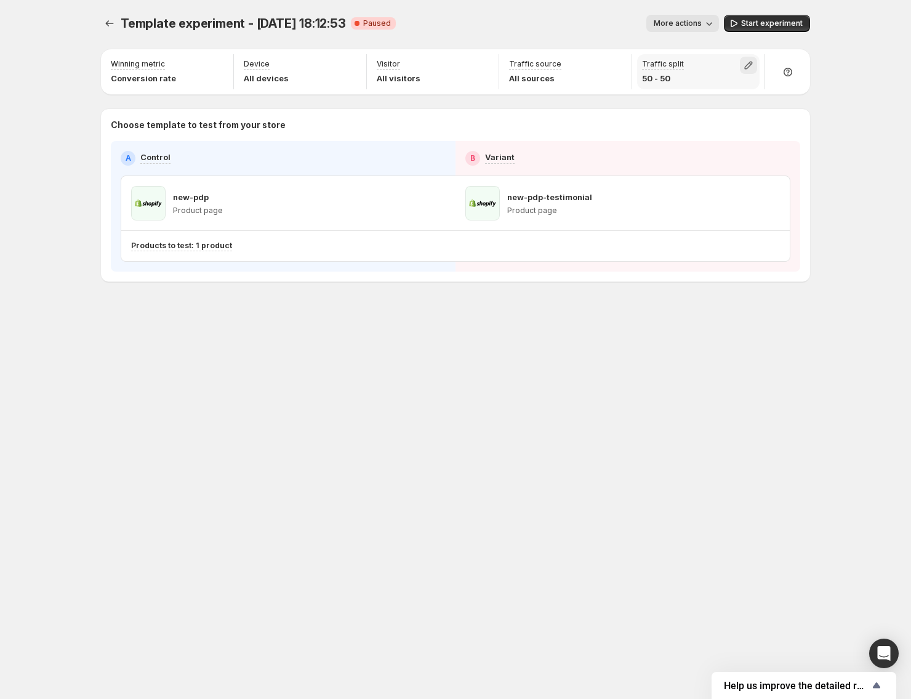
click at [753, 63] on icon "button" at bounding box center [749, 66] width 8 height 8
click at [830, 214] on div "Template experiment - [DATE] 18:12:53. This page is ready Template experiment -…" at bounding box center [455, 349] width 911 height 699
click at [109, 18] on icon "Experiments" at bounding box center [109, 23] width 12 height 12
